Goal: Find specific page/section: Find specific page/section

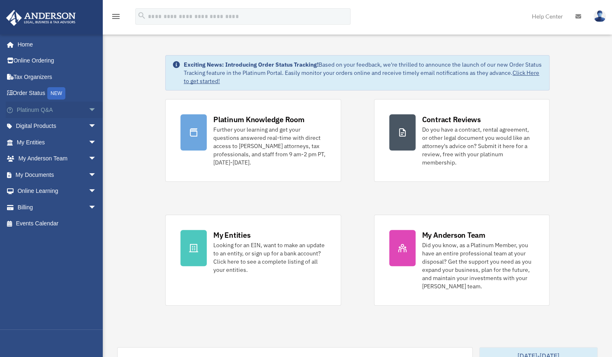
click at [88, 110] on span "arrow_drop_down" at bounding box center [96, 110] width 16 height 17
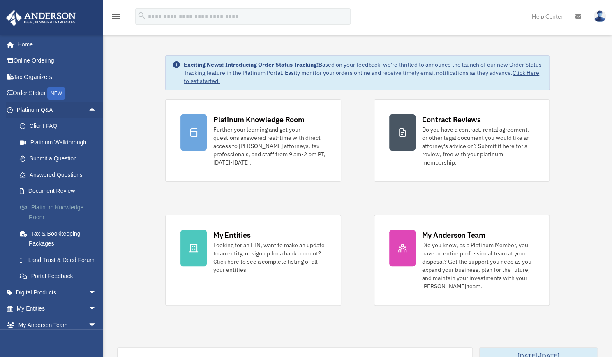
click at [79, 213] on link "Platinum Knowledge Room" at bounding box center [60, 212] width 97 height 26
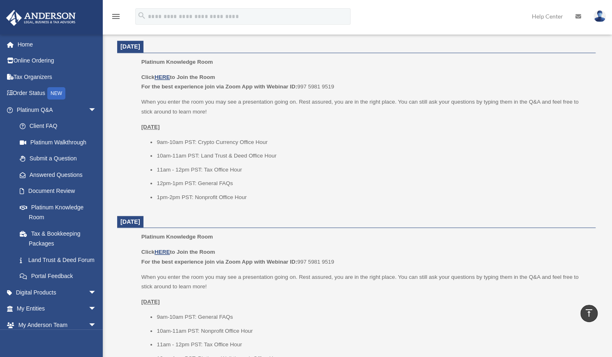
scroll to position [334, 0]
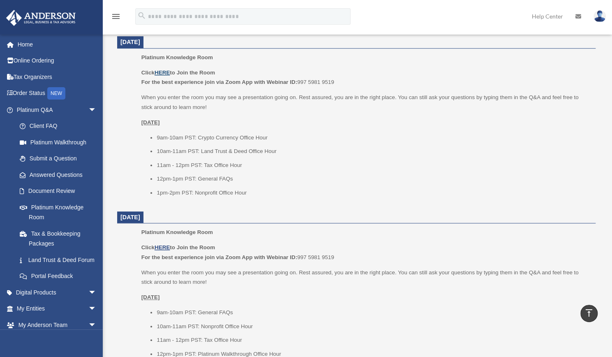
click at [162, 74] on u "HERE" at bounding box center [162, 73] width 15 height 6
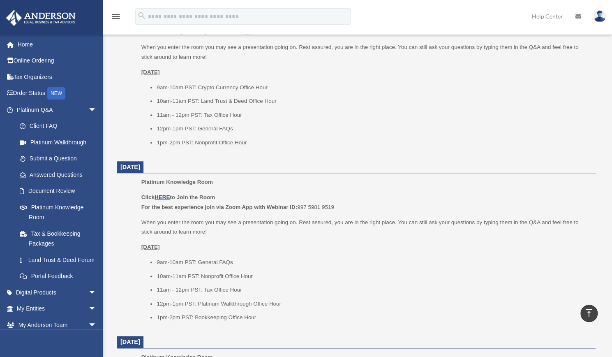
scroll to position [383, 0]
click at [436, 82] on div "Click HERE to Join the Room For the best experience join via Zoom App with Webi…" at bounding box center [365, 83] width 449 height 130
click at [381, 185] on p "Platinum Knowledge Room" at bounding box center [365, 183] width 449 height 10
